Goal: Navigation & Orientation: Go to known website

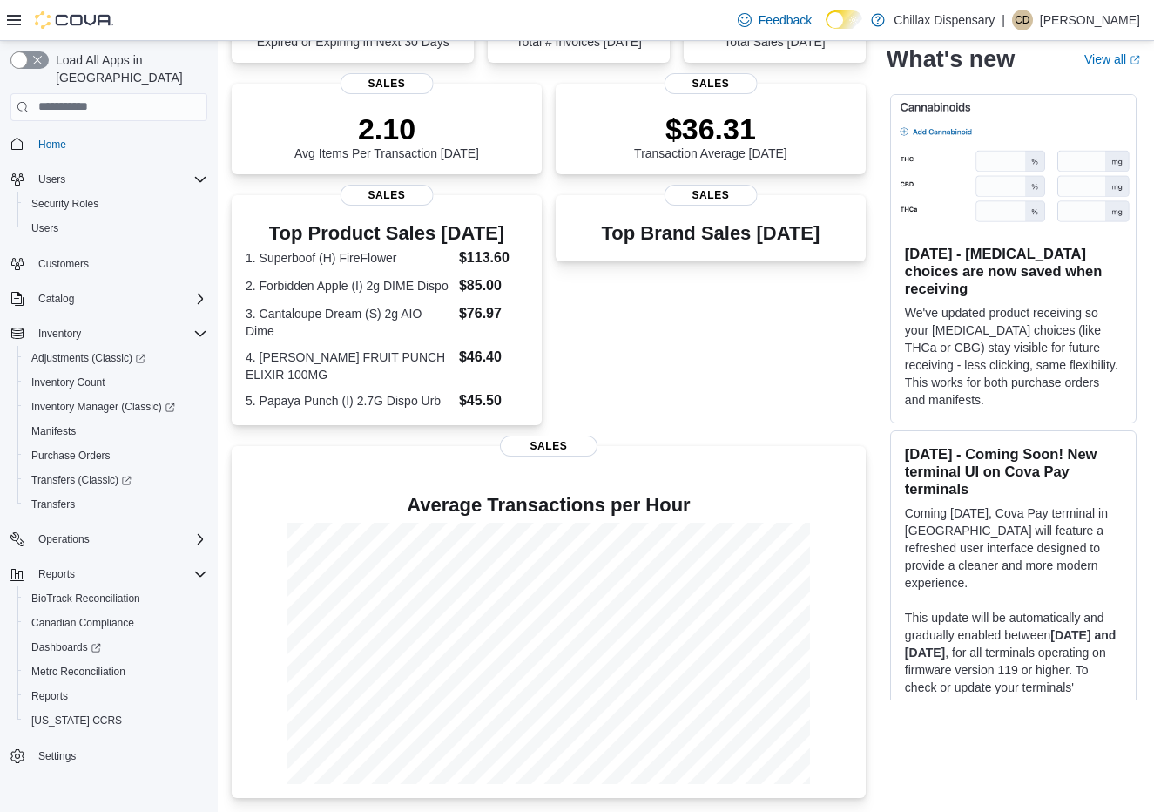
scroll to position [362, 0]
